Goal: Task Accomplishment & Management: Manage account settings

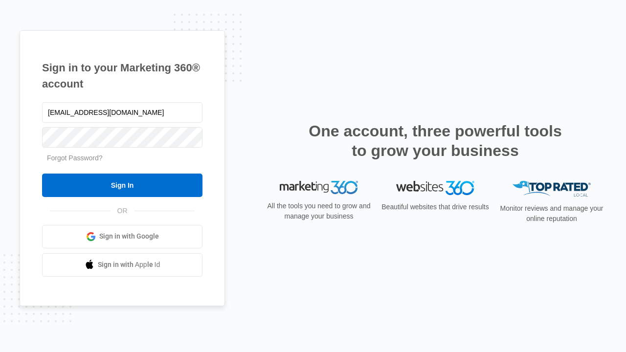
type input "[EMAIL_ADDRESS][DOMAIN_NAME]"
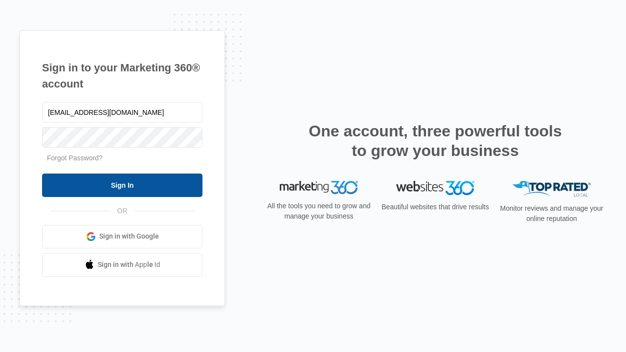
click at [122, 185] on input "Sign In" at bounding box center [122, 185] width 160 height 23
